Goal: Task Accomplishment & Management: Manage account settings

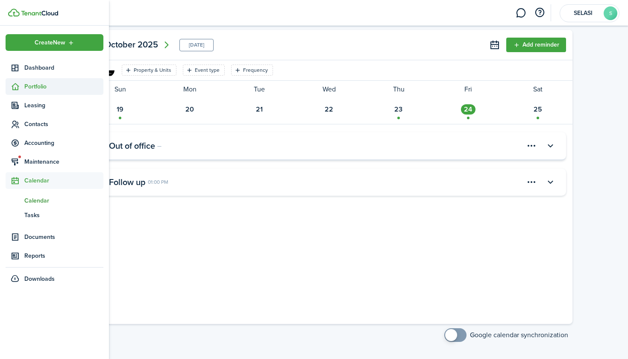
click at [56, 92] on span "Portfolio" at bounding box center [55, 86] width 98 height 17
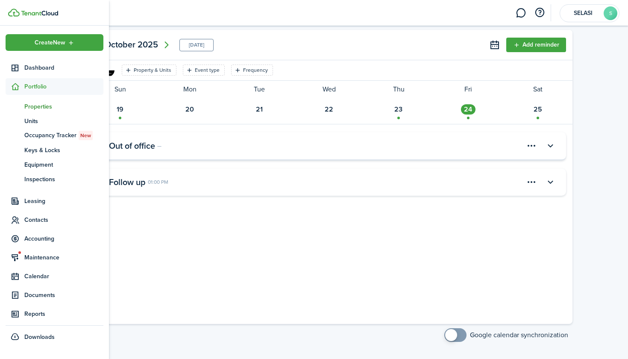
click at [52, 109] on span "Properties" at bounding box center [63, 106] width 79 height 9
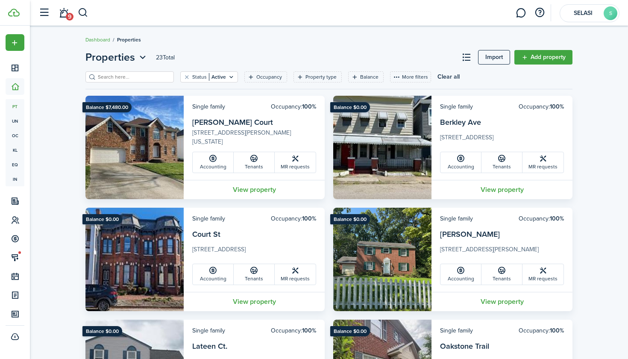
click at [144, 76] on input "search" at bounding box center [133, 77] width 75 height 8
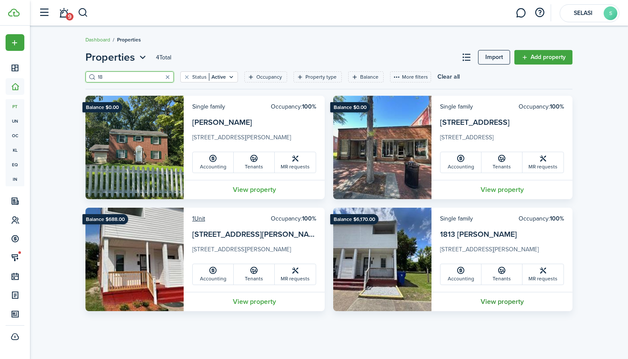
type input "18"
click at [311, 305] on link "View property" at bounding box center [502, 301] width 141 height 19
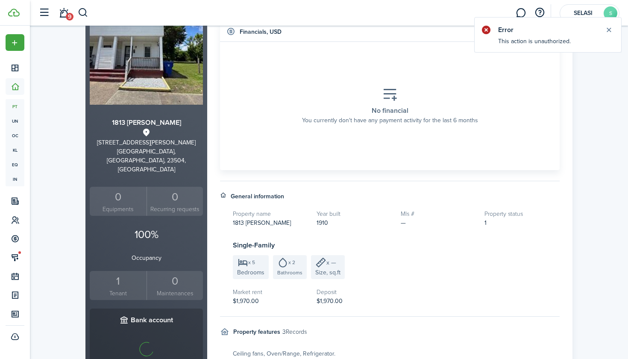
scroll to position [104, 0]
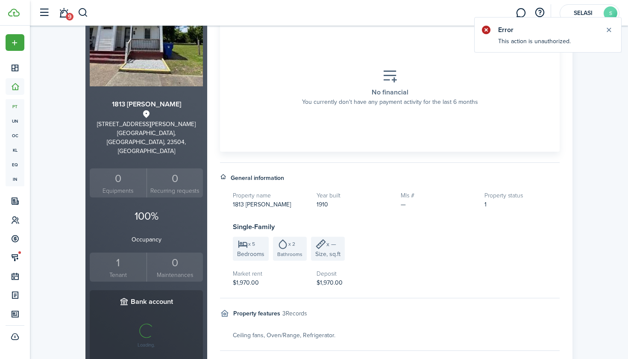
click at [130, 271] on small "Tenant" at bounding box center [118, 275] width 53 height 9
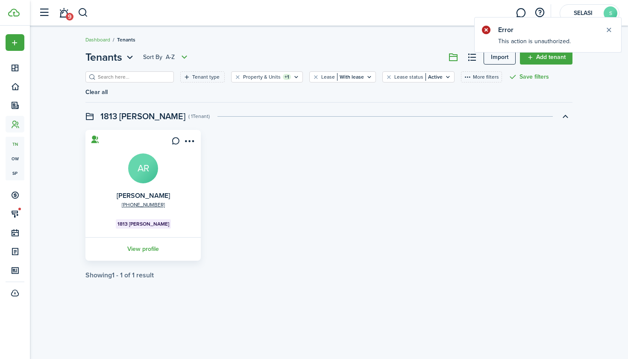
click at [147, 247] on link "View profile" at bounding box center [143, 249] width 118 height 24
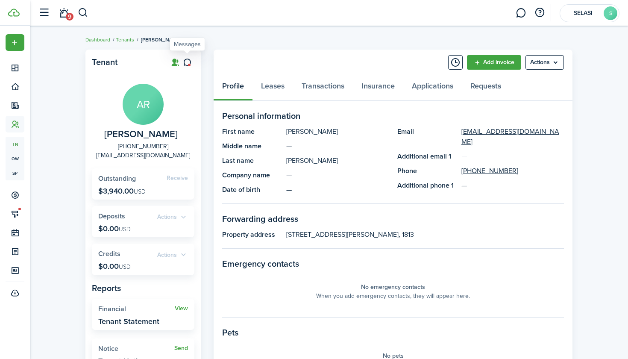
click at [189, 62] on icon at bounding box center [187, 62] width 9 height 9
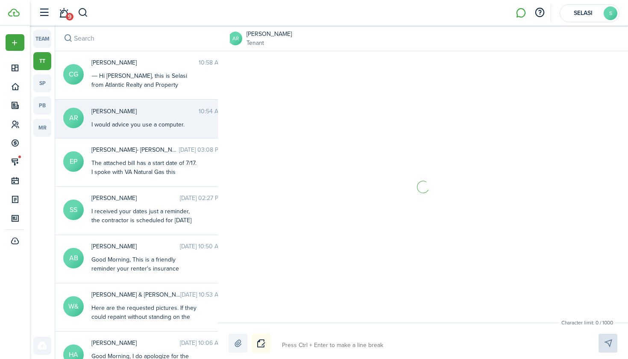
scroll to position [373, 0]
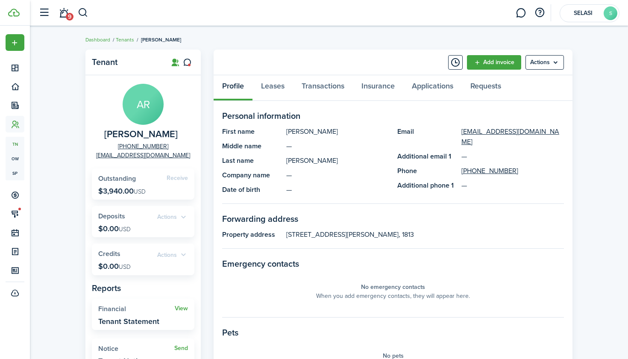
click at [311, 70] on panel-main-header "Add invoice Actions" at bounding box center [393, 63] width 359 height 26
click at [311, 65] on menu-btn "Actions" at bounding box center [545, 62] width 38 height 15
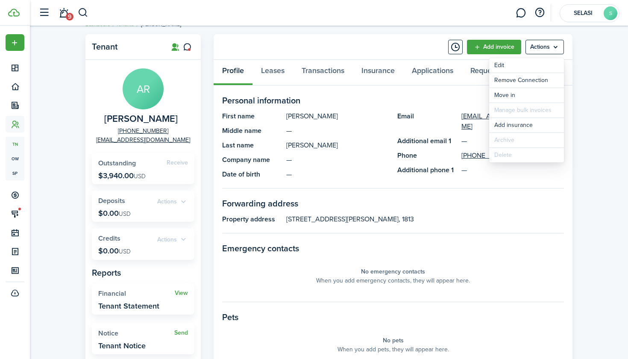
scroll to position [16, 0]
click at [280, 74] on link "Leases" at bounding box center [273, 72] width 41 height 26
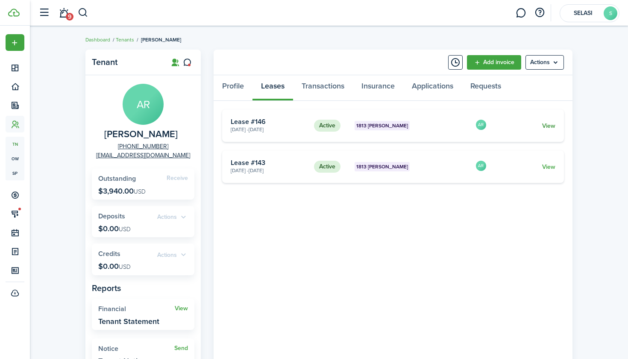
click at [311, 129] on link "View" at bounding box center [548, 125] width 13 height 9
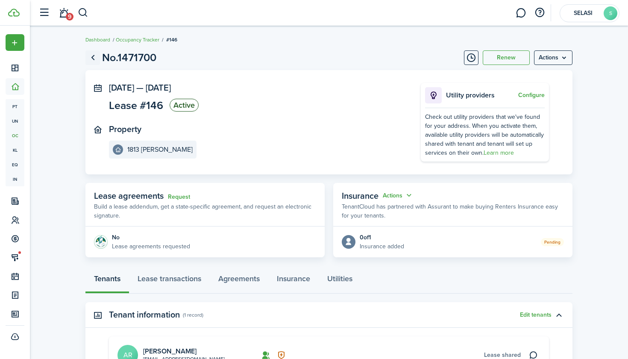
click at [91, 55] on link "Go back" at bounding box center [92, 57] width 15 height 15
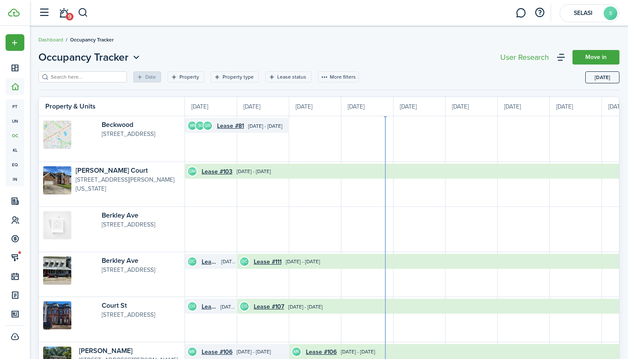
scroll to position [0, 156]
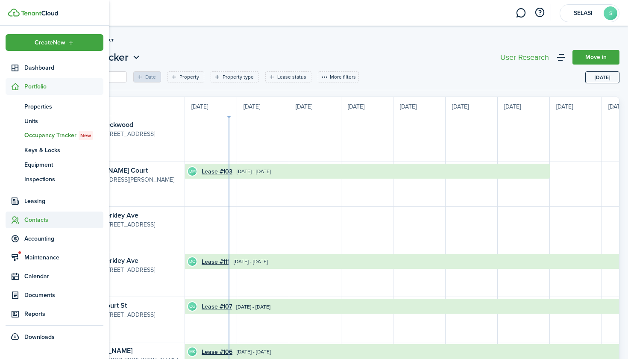
click at [38, 220] on span "Contacts" at bounding box center [63, 219] width 79 height 9
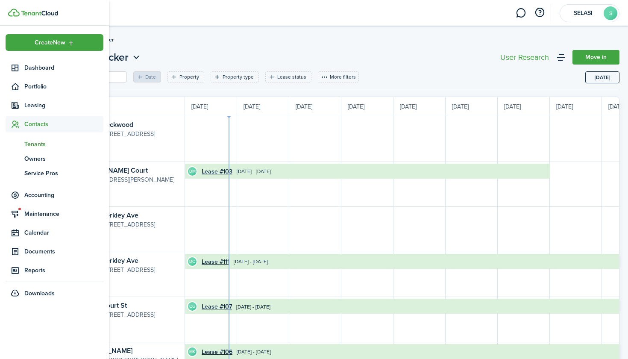
click at [43, 144] on span "Tenants" at bounding box center [63, 144] width 79 height 9
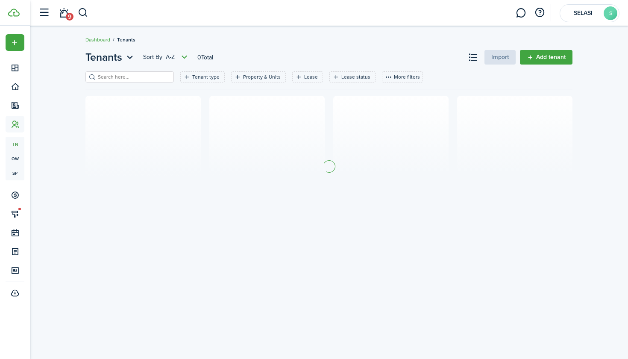
click at [153, 77] on input "search" at bounding box center [133, 77] width 75 height 8
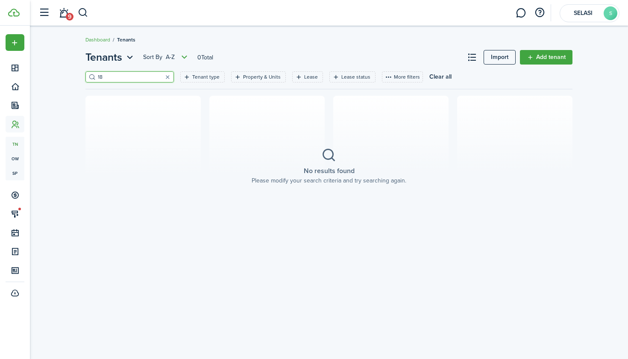
type input "1"
type input "k"
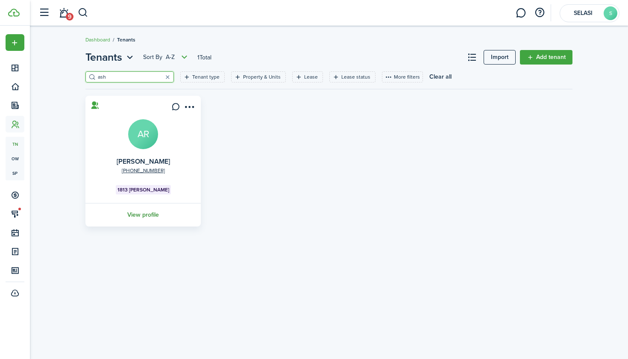
type input "ash"
click at [151, 211] on link "View profile" at bounding box center [143, 215] width 118 height 24
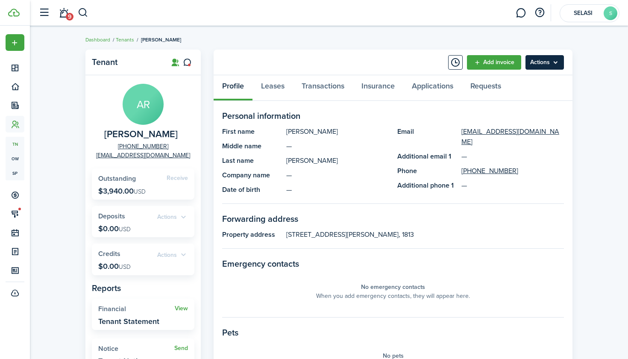
click at [311, 60] on menu-btn "Actions" at bounding box center [545, 62] width 38 height 15
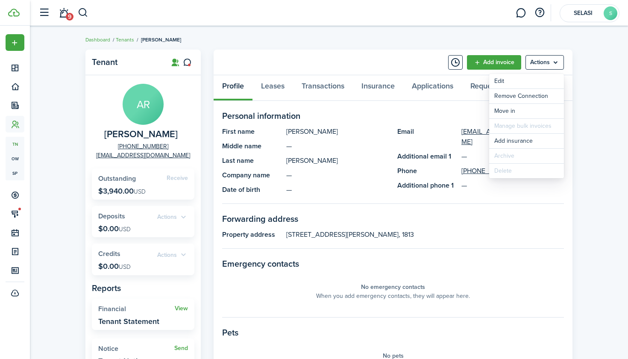
click at [311, 56] on panel-main-header "Add invoice Actions" at bounding box center [393, 63] width 359 height 26
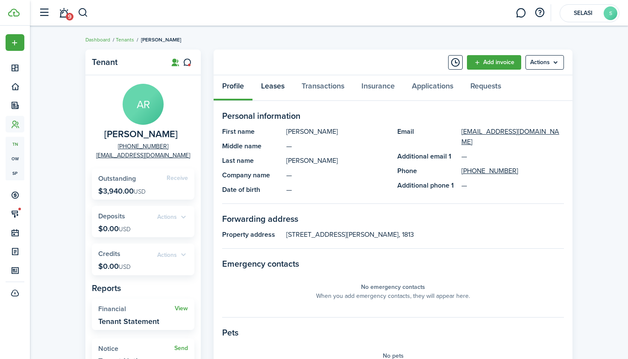
click at [274, 85] on link "Leases" at bounding box center [273, 88] width 41 height 26
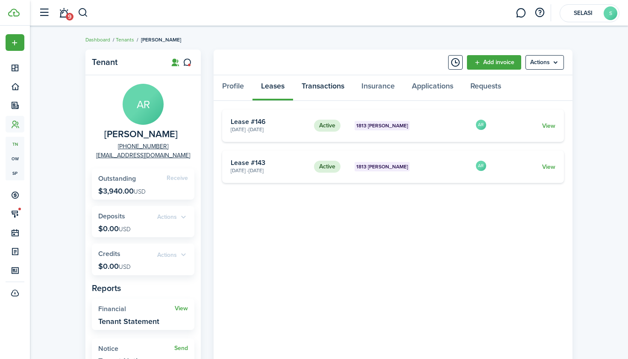
click at [311, 84] on link "Transactions" at bounding box center [323, 88] width 60 height 26
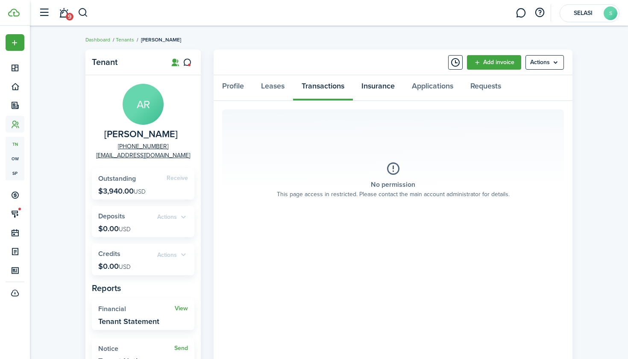
click at [311, 83] on link "Insurance" at bounding box center [378, 88] width 50 height 26
click at [311, 89] on link "Applications" at bounding box center [433, 88] width 59 height 26
click at [239, 86] on link "Profile" at bounding box center [233, 88] width 39 height 26
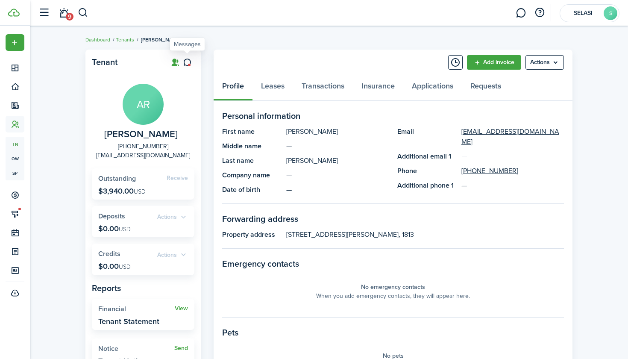
click at [189, 63] on icon at bounding box center [187, 62] width 9 height 9
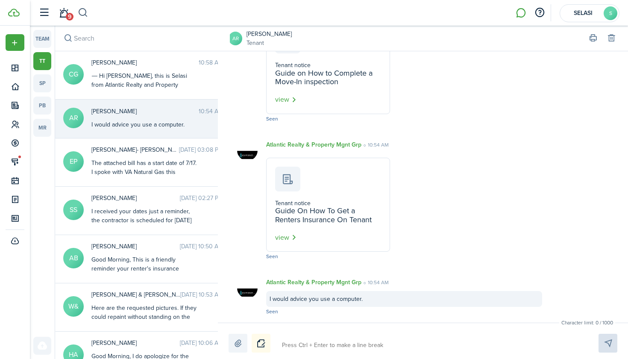
scroll to position [373, 0]
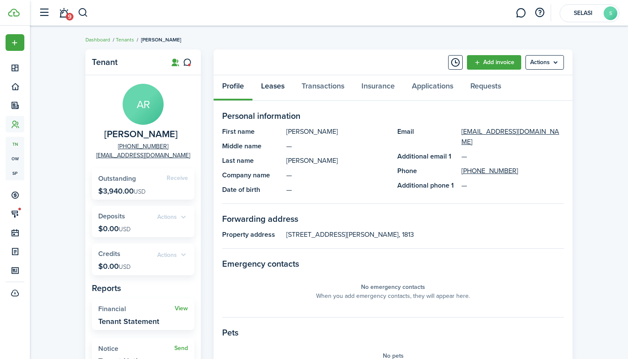
click at [279, 92] on link "Leases" at bounding box center [273, 88] width 41 height 26
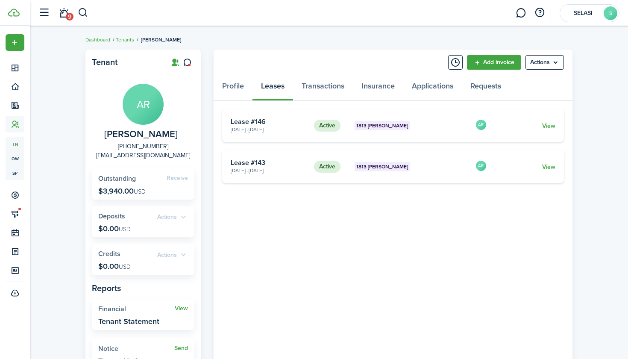
click at [124, 189] on p "$3,940.00 USD" at bounding box center [121, 191] width 47 height 9
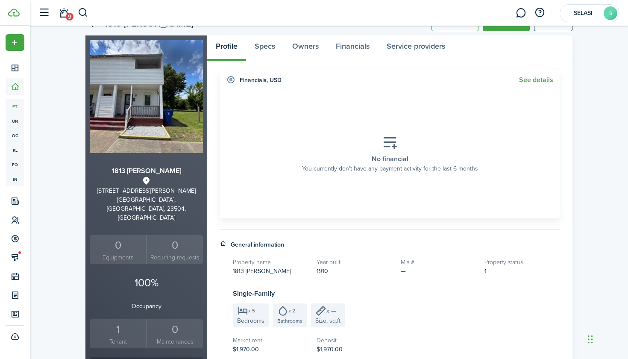
scroll to position [89, 0]
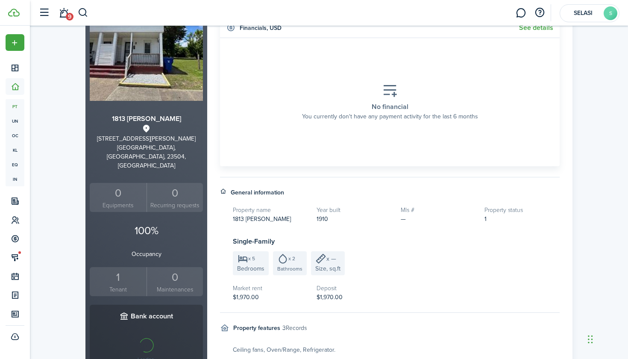
click at [125, 269] on div "1" at bounding box center [118, 277] width 53 height 16
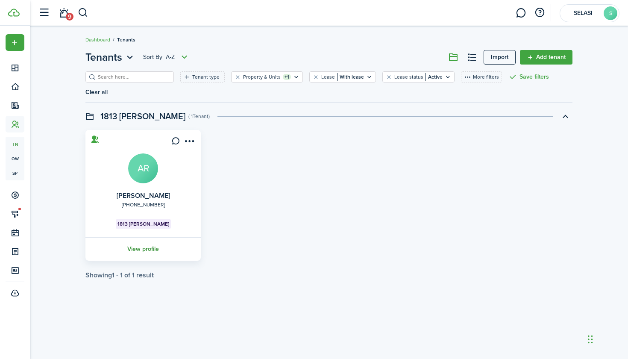
click at [146, 247] on link "View profile" at bounding box center [143, 249] width 118 height 24
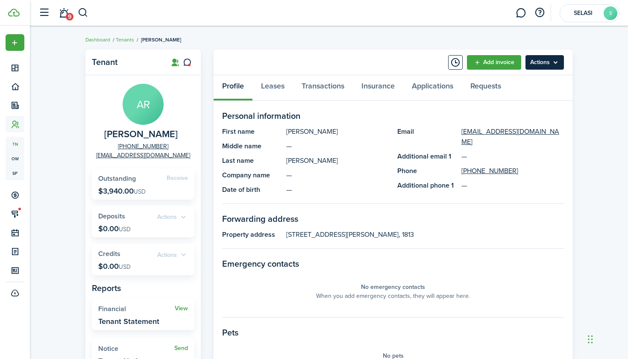
click at [549, 59] on menu-btn "Actions" at bounding box center [545, 62] width 38 height 15
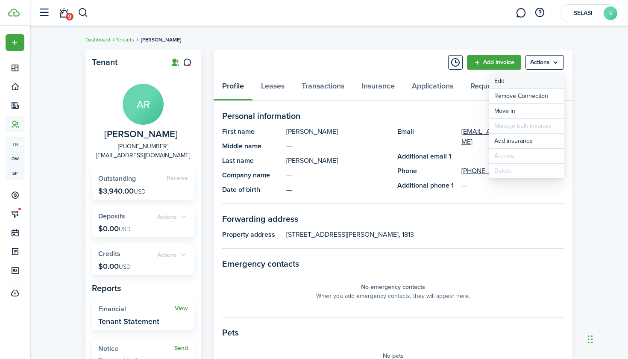
click at [508, 80] on link "Edit" at bounding box center [526, 81] width 75 height 15
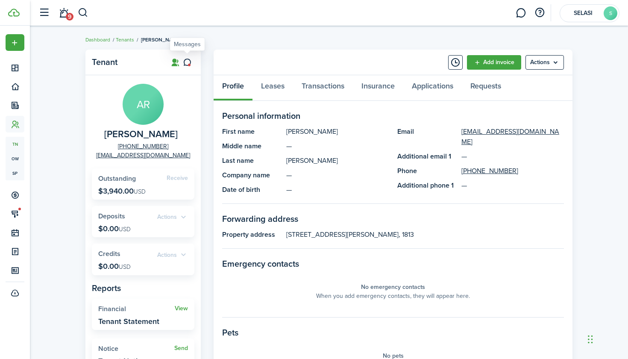
click at [191, 60] on icon at bounding box center [187, 62] width 9 height 9
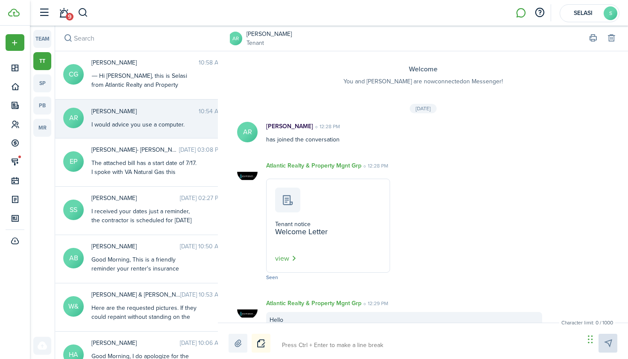
scroll to position [373, 0]
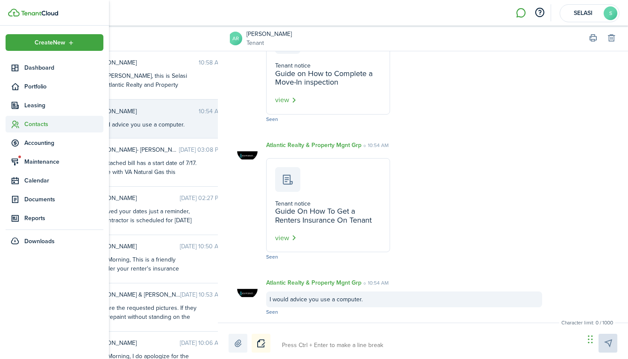
click at [33, 121] on span "Contacts" at bounding box center [63, 124] width 79 height 9
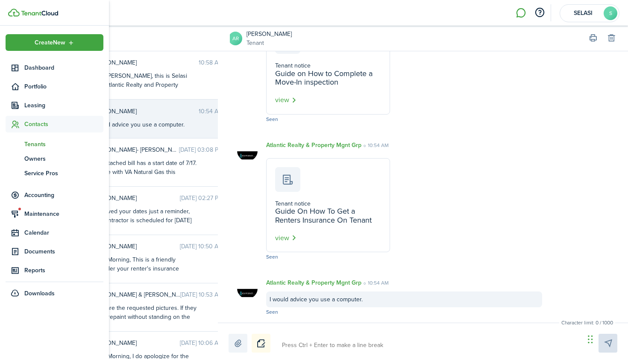
click at [34, 141] on span "Tenants" at bounding box center [63, 144] width 79 height 9
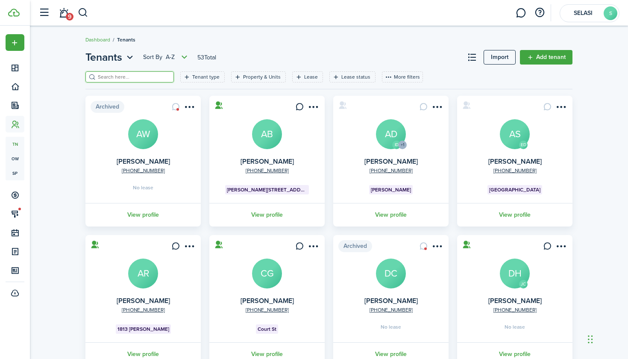
click at [121, 73] on input "search" at bounding box center [133, 77] width 75 height 8
drag, startPoint x: 426, startPoint y: 247, endPoint x: 409, endPoint y: 237, distance: 19.4
click at [409, 237] on card "Archived [PHONE_NUMBER] [PERSON_NAME] DC No lease View profile" at bounding box center [390, 300] width 115 height 131
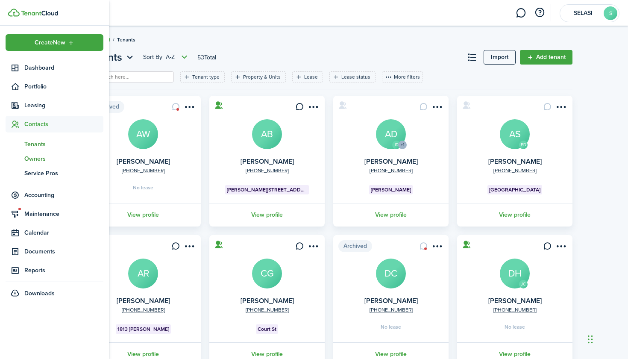
scroll to position [4, 0]
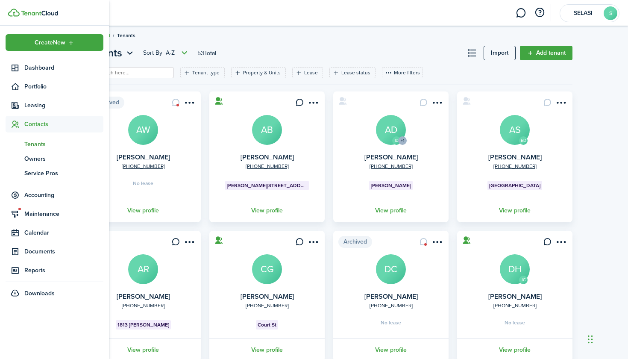
click at [43, 144] on span "Tenants" at bounding box center [63, 144] width 79 height 9
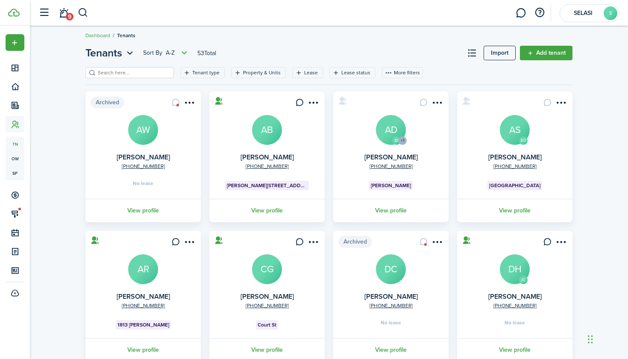
click at [131, 71] on input "search" at bounding box center [133, 73] width 75 height 8
type input "ash"
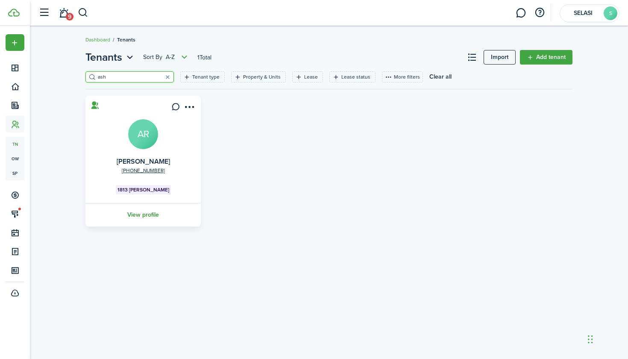
click at [150, 215] on link "View profile" at bounding box center [143, 215] width 118 height 24
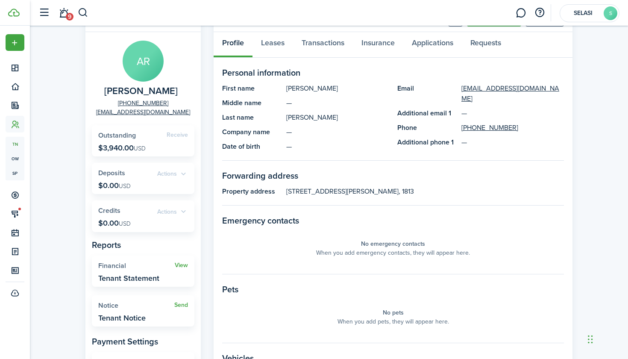
scroll to position [38, 0]
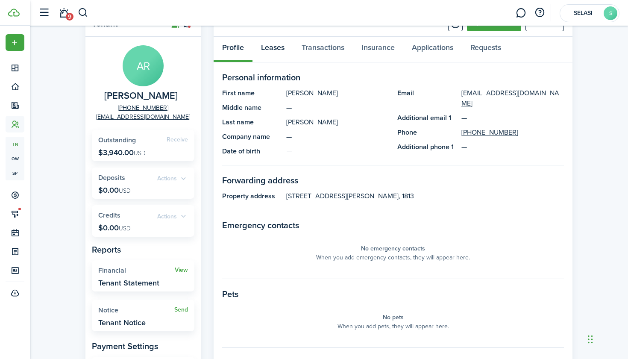
click at [280, 48] on link "Leases" at bounding box center [273, 50] width 41 height 26
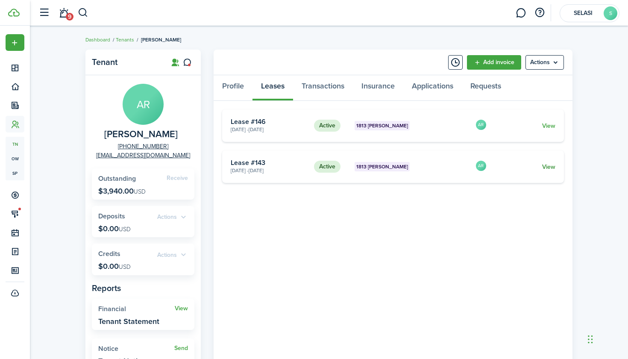
click at [548, 165] on link "View" at bounding box center [548, 166] width 13 height 9
drag, startPoint x: 135, startPoint y: 222, endPoint x: 136, endPoint y: 217, distance: 5.8
click at [136, 217] on widget-stats "Actions Deposits $0.00 USD" at bounding box center [143, 221] width 103 height 31
click at [179, 177] on span "Receive" at bounding box center [177, 178] width 21 height 9
click at [183, 216] on span "Actions" at bounding box center [172, 217] width 31 height 10
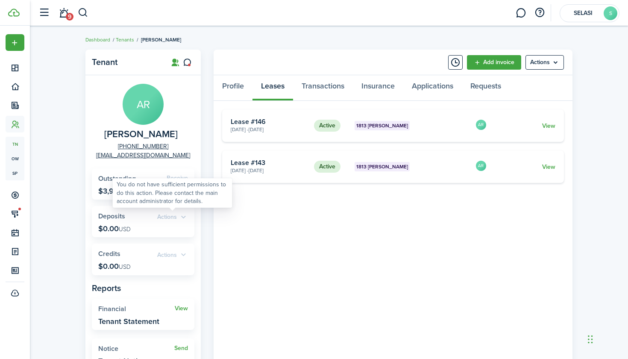
click at [178, 218] on span "Actions" at bounding box center [172, 217] width 31 height 10
click at [180, 219] on span "Actions" at bounding box center [172, 217] width 31 height 10
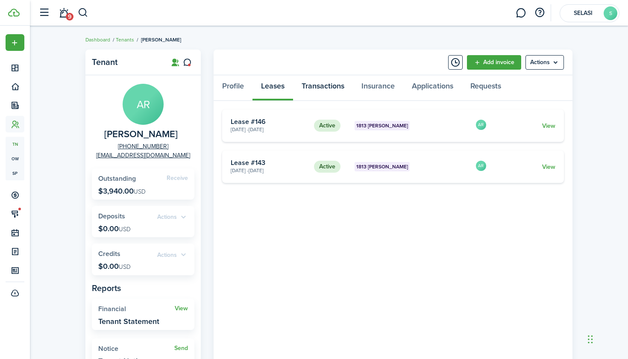
click at [312, 86] on link "Transactions" at bounding box center [323, 88] width 60 height 26
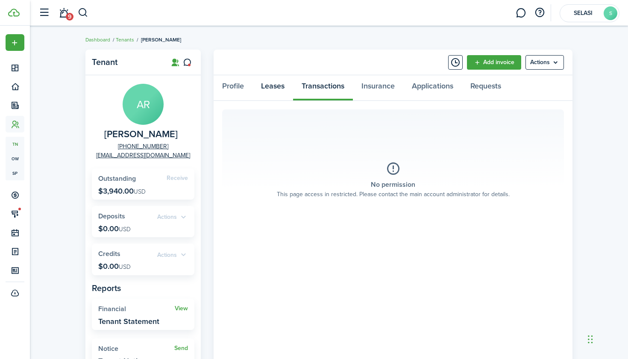
click at [276, 85] on link "Leases" at bounding box center [273, 88] width 41 height 26
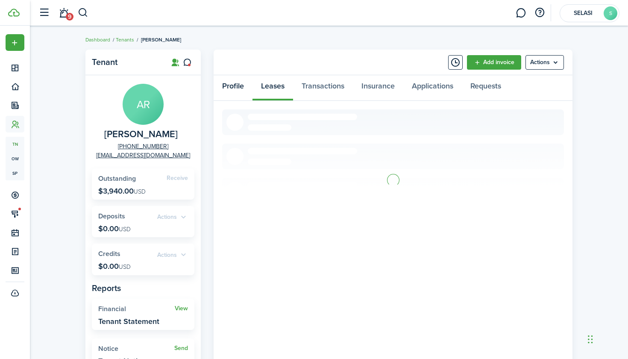
click at [238, 89] on link "Profile" at bounding box center [233, 88] width 39 height 26
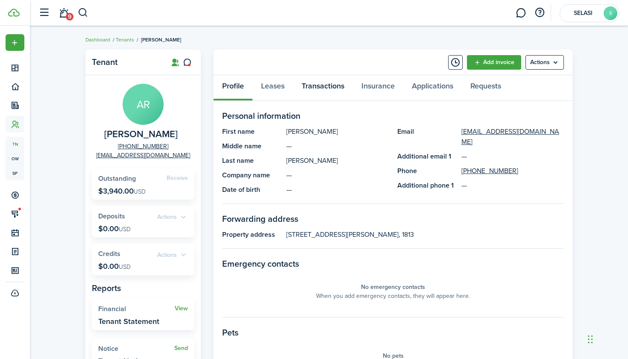
click at [330, 87] on link "Transactions" at bounding box center [323, 88] width 60 height 26
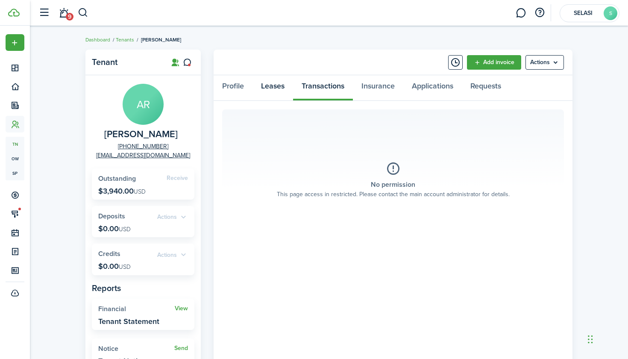
click at [283, 85] on link "Leases" at bounding box center [273, 88] width 41 height 26
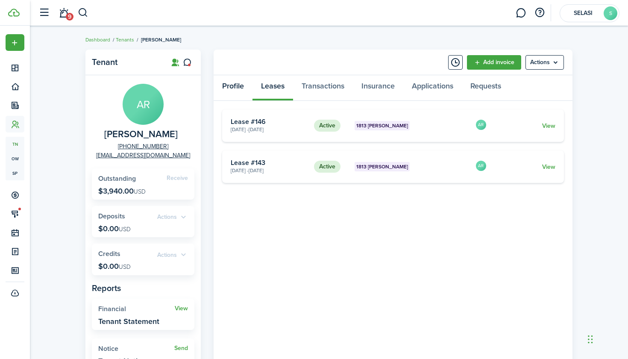
click at [240, 87] on link "Profile" at bounding box center [233, 88] width 39 height 26
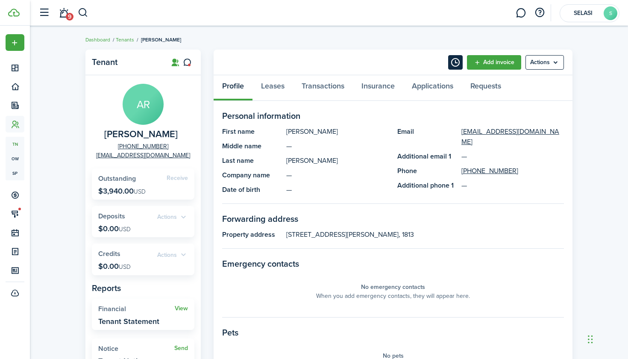
click at [456, 61] on button "Timeline" at bounding box center [455, 62] width 15 height 15
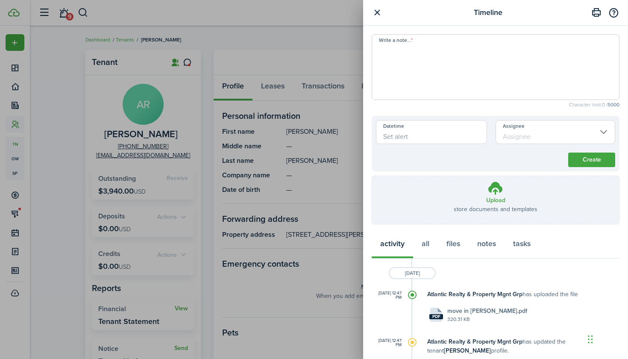
click at [377, 12] on button "button" at bounding box center [377, 12] width 11 height 11
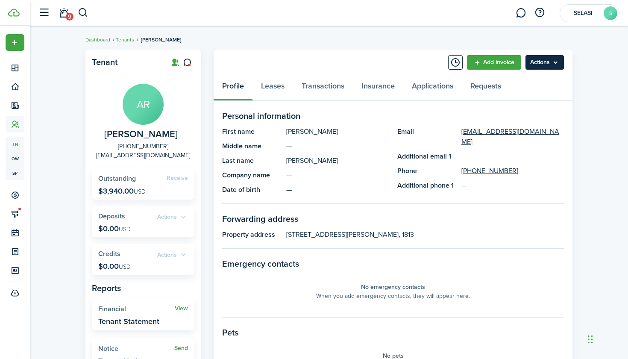
click at [545, 63] on menu-btn "Actions" at bounding box center [545, 62] width 38 height 15
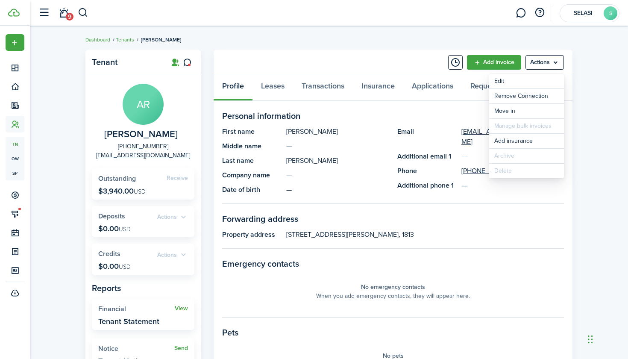
click at [377, 59] on panel-main-header "Add invoice Actions" at bounding box center [393, 63] width 359 height 26
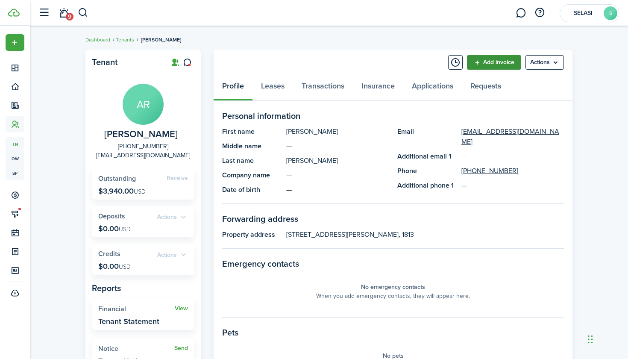
click at [501, 66] on link "Add invoice" at bounding box center [494, 62] width 54 height 15
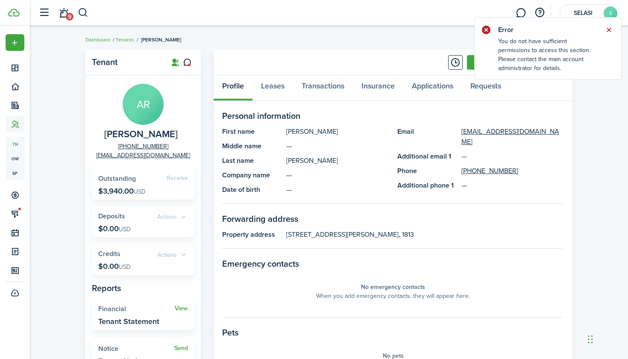
click at [607, 29] on button "Close notify" at bounding box center [609, 30] width 12 height 12
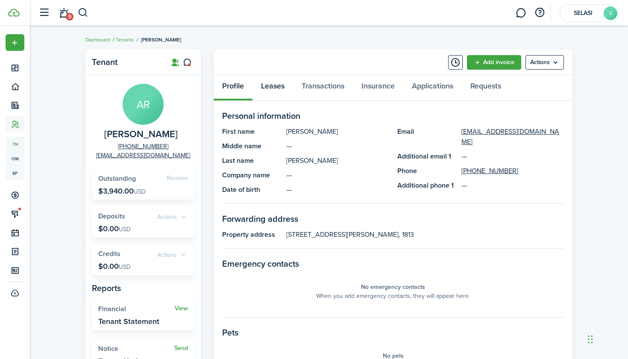
click at [277, 82] on link "Leases" at bounding box center [273, 88] width 41 height 26
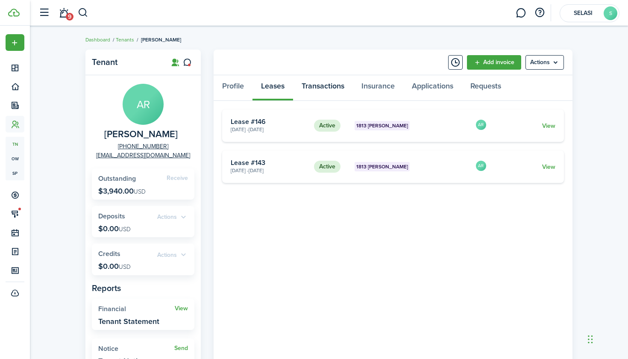
click at [340, 90] on link "Transactions" at bounding box center [323, 88] width 60 height 26
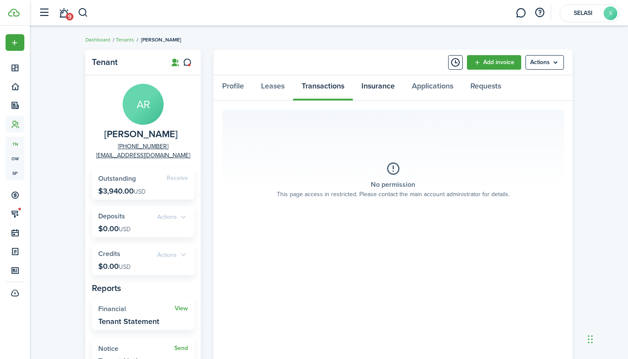
click at [375, 88] on link "Insurance" at bounding box center [378, 88] width 50 height 26
click at [442, 86] on link "Applications" at bounding box center [433, 88] width 59 height 26
click at [489, 88] on link "Requests" at bounding box center [486, 88] width 48 height 26
